Goal: Information Seeking & Learning: Understand process/instructions

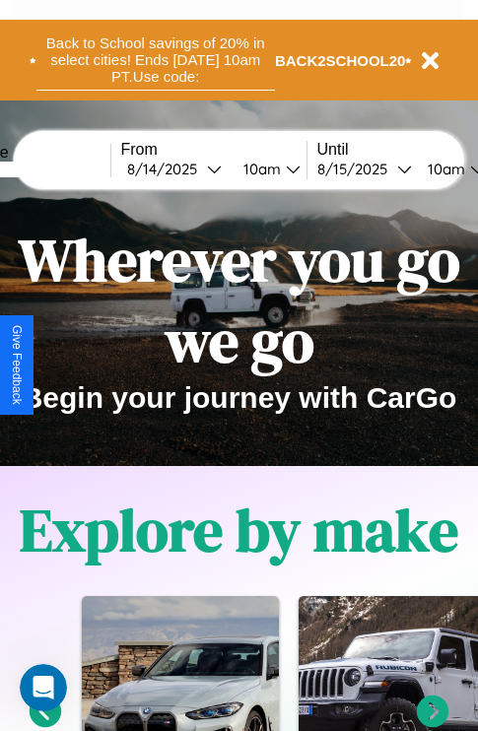
click at [155, 60] on button "Back to School savings of 20% in select cities! Ends [DATE] 10am PT. Use code:" at bounding box center [155, 60] width 238 height 61
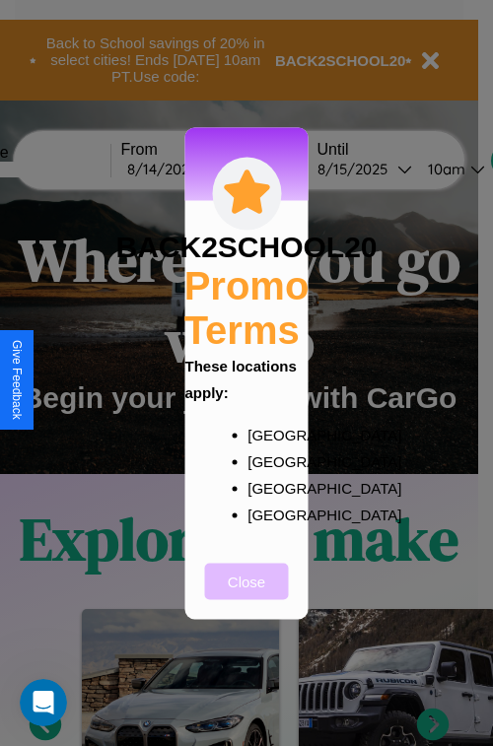
click at [246, 594] on button "Close" at bounding box center [247, 581] width 84 height 36
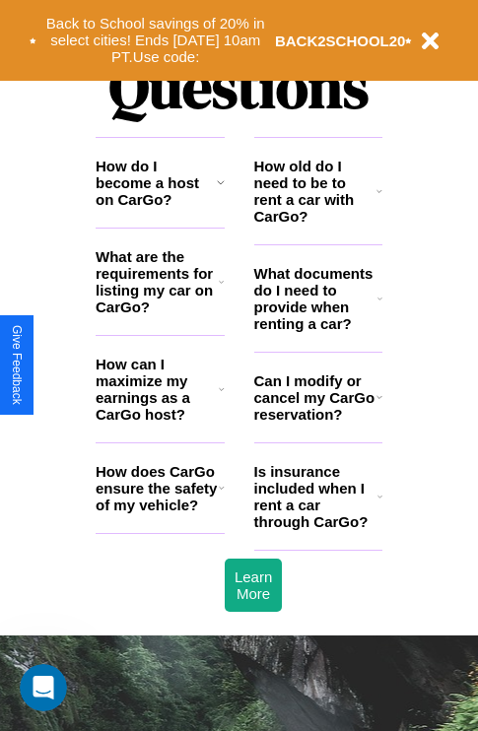
scroll to position [2388, 0]
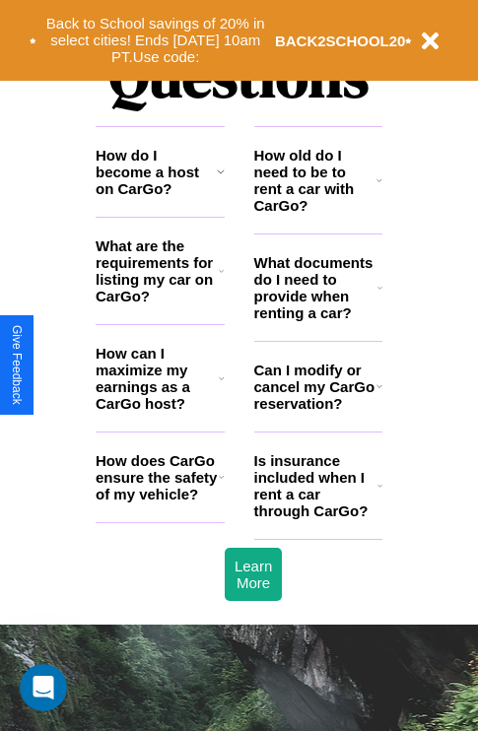
click at [221, 279] on icon at bounding box center [221, 271] width 5 height 16
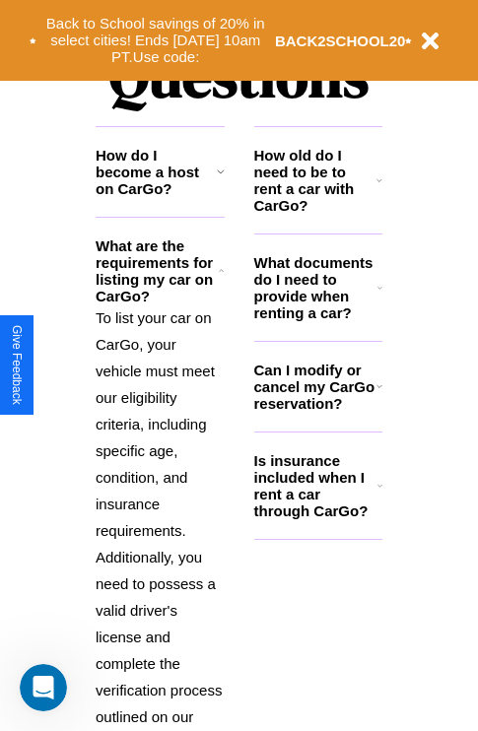
click at [317, 412] on h3 "Can I modify or cancel my CarGo reservation?" at bounding box center [315, 387] width 122 height 50
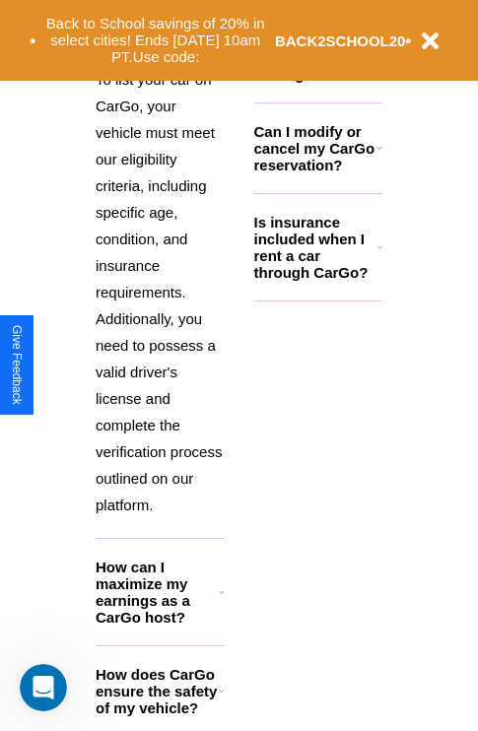
click at [221, 699] on icon at bounding box center [222, 691] width 6 height 16
click at [317, 81] on h3 "What documents do I need to provide when renting a car?" at bounding box center [316, 49] width 124 height 67
